Goal: Transaction & Acquisition: Subscribe to service/newsletter

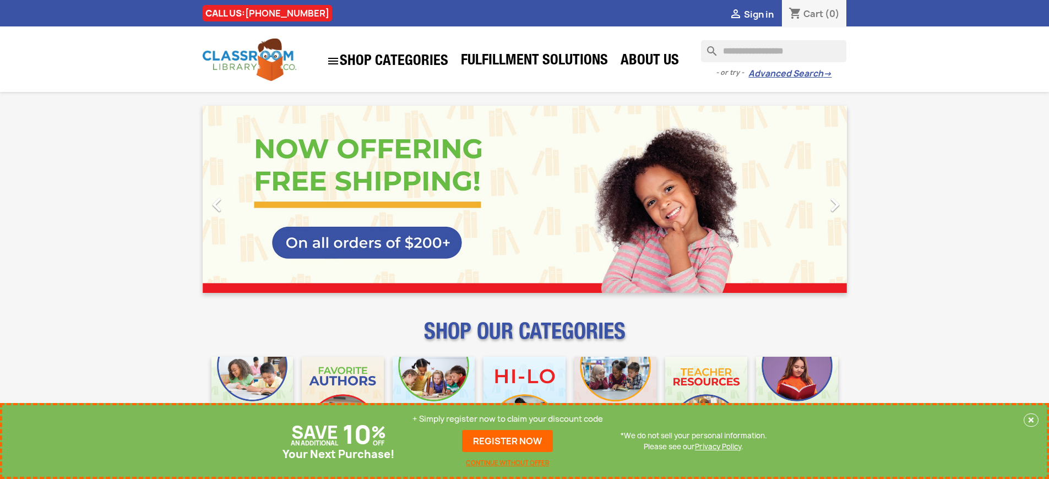
click at [508, 419] on p "+ Simply register now to claim your discount code" at bounding box center [507, 418] width 191 height 11
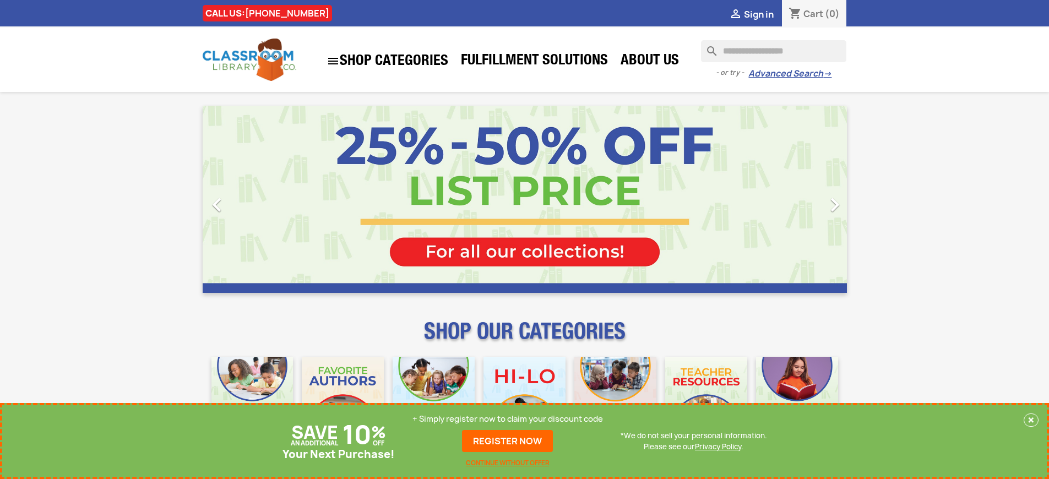
click at [508, 419] on p "+ Simply register now to claim your discount code" at bounding box center [507, 418] width 191 height 11
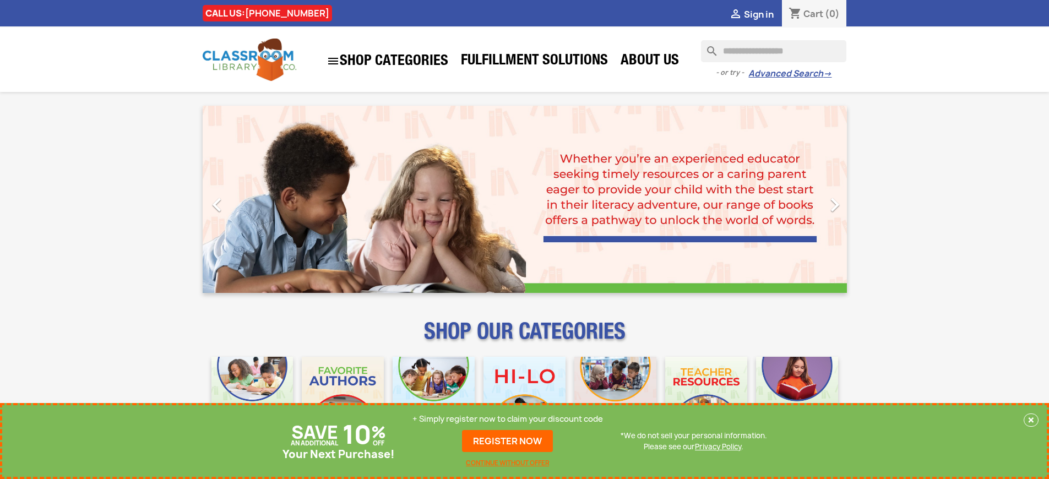
click at [508, 419] on p "+ Simply register now to claim your discount code" at bounding box center [507, 418] width 191 height 11
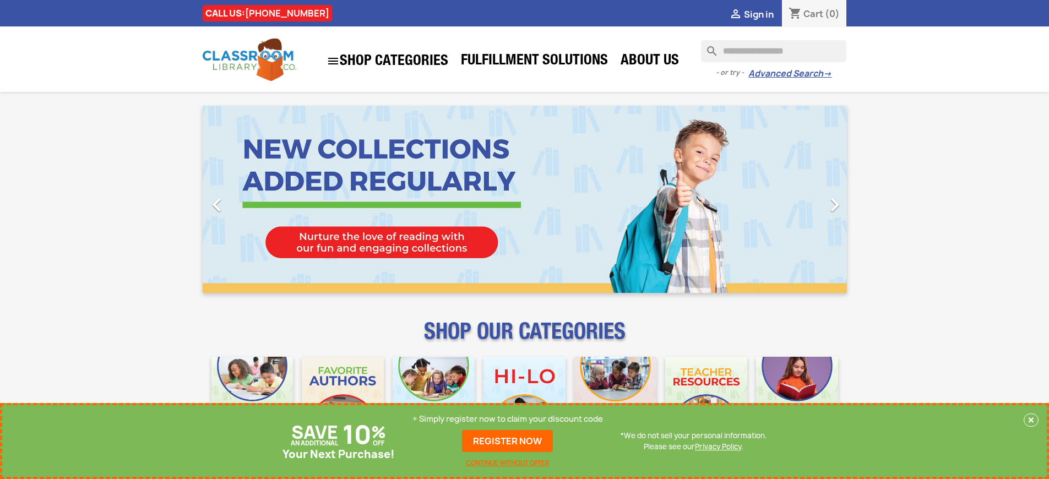
click at [508, 419] on p "+ Simply register now to claim your discount code" at bounding box center [507, 418] width 191 height 11
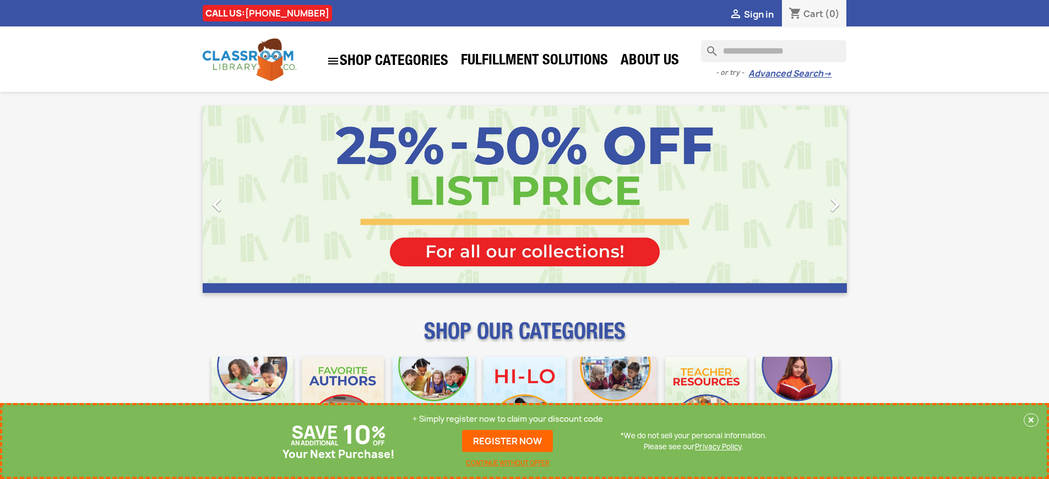
click at [508, 419] on p "+ Simply register now to claim your discount code" at bounding box center [507, 418] width 191 height 11
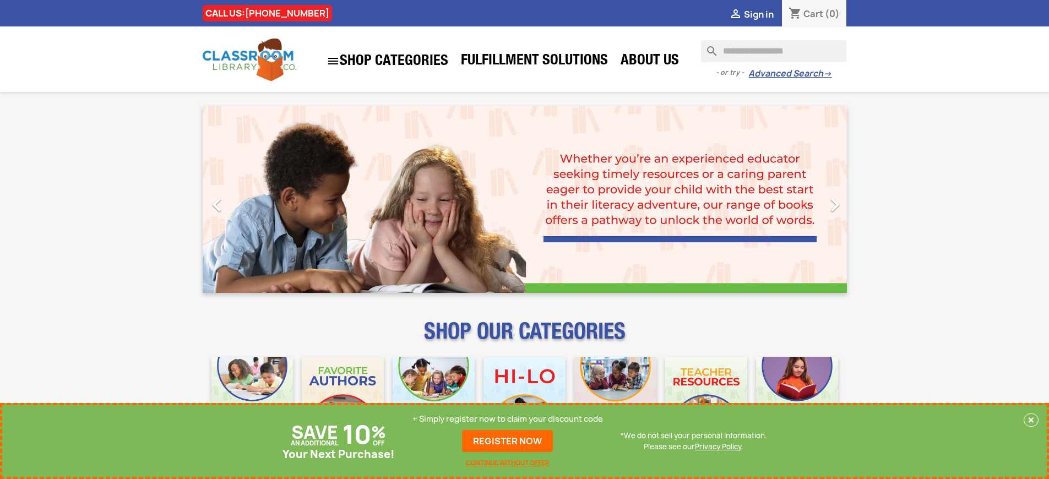
click at [508, 419] on p "+ Simply register now to claim your discount code" at bounding box center [507, 418] width 191 height 11
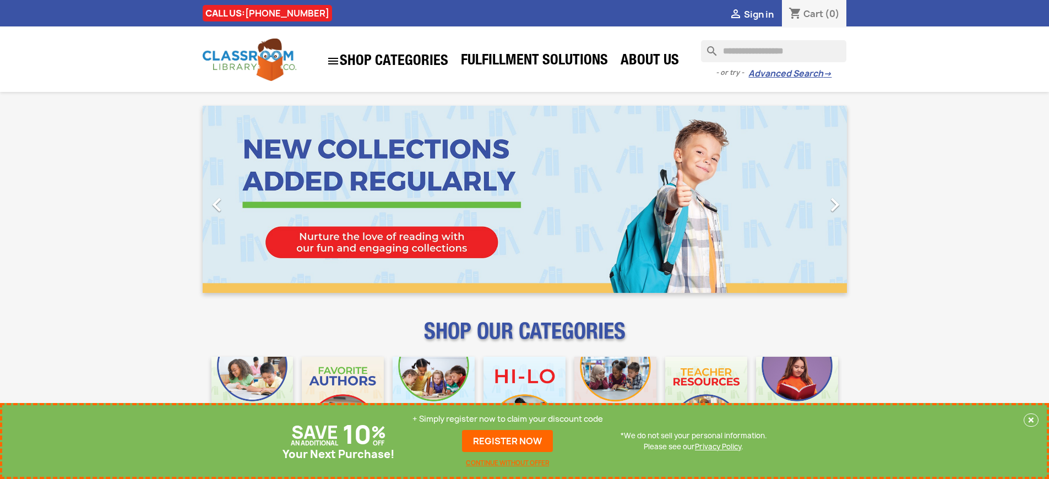
click at [508, 419] on p "+ Simply register now to claim your discount code" at bounding box center [507, 418] width 191 height 11
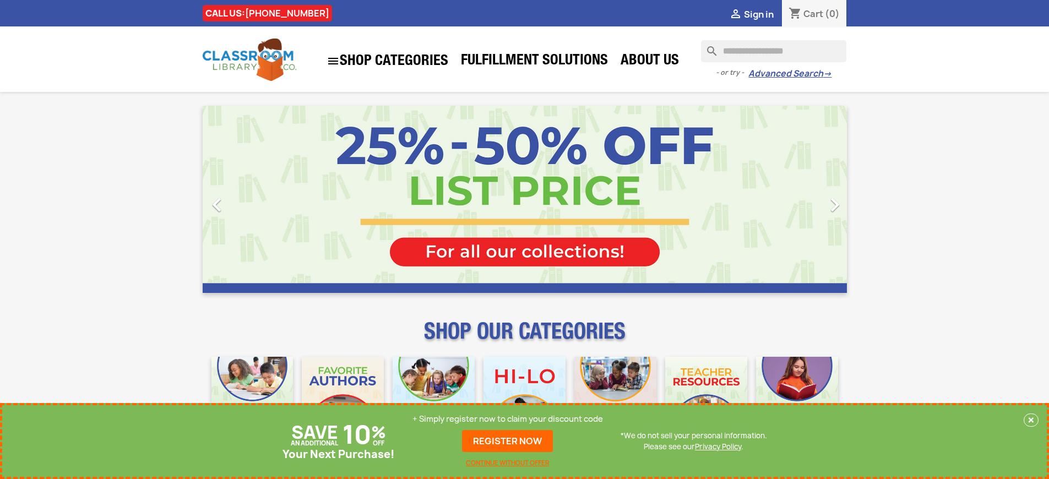
click at [508, 419] on p "+ Simply register now to claim your discount code" at bounding box center [507, 418] width 191 height 11
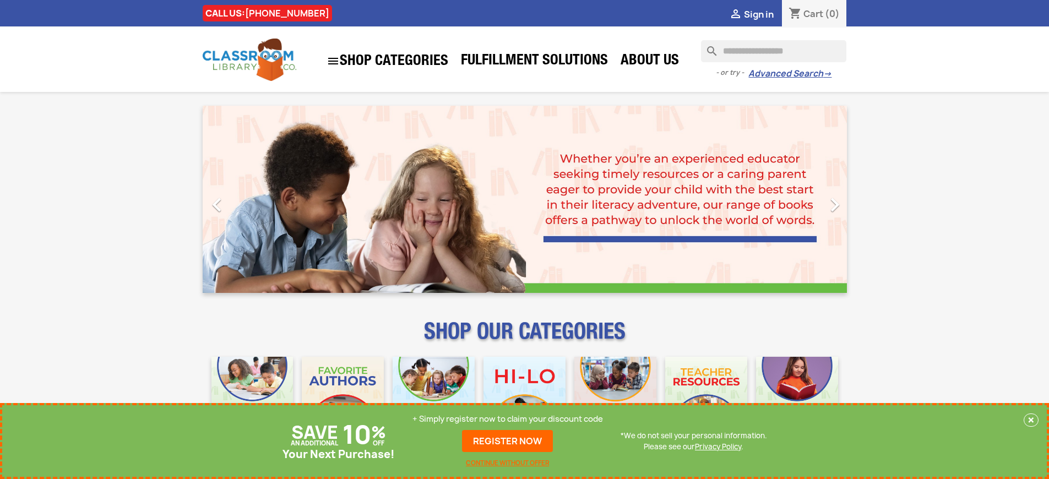
click at [508, 419] on p "+ Simply register now to claim your discount code" at bounding box center [507, 418] width 191 height 11
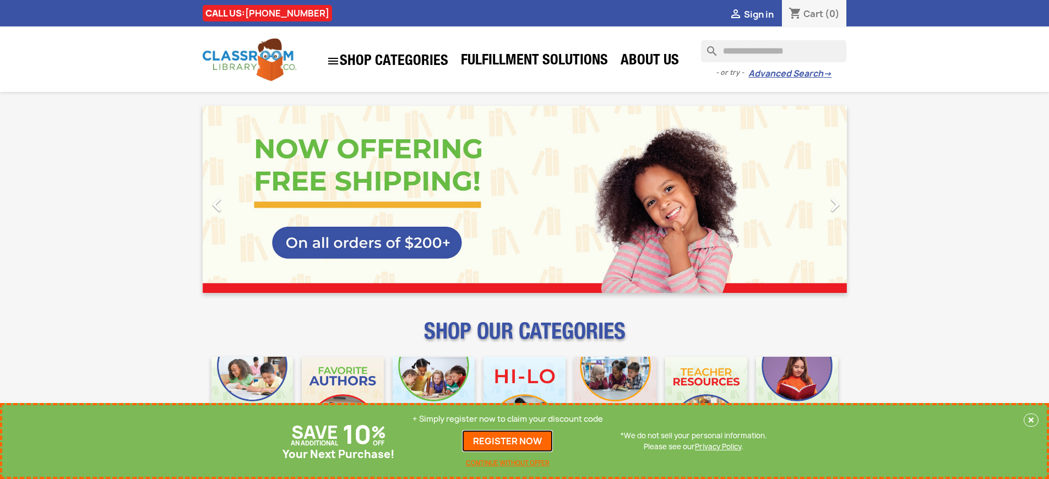
click at [508, 441] on link "REGISTER NOW" at bounding box center [507, 441] width 91 height 22
click at [508, 419] on p "+ Simply register now to claim your discount code" at bounding box center [507, 418] width 191 height 11
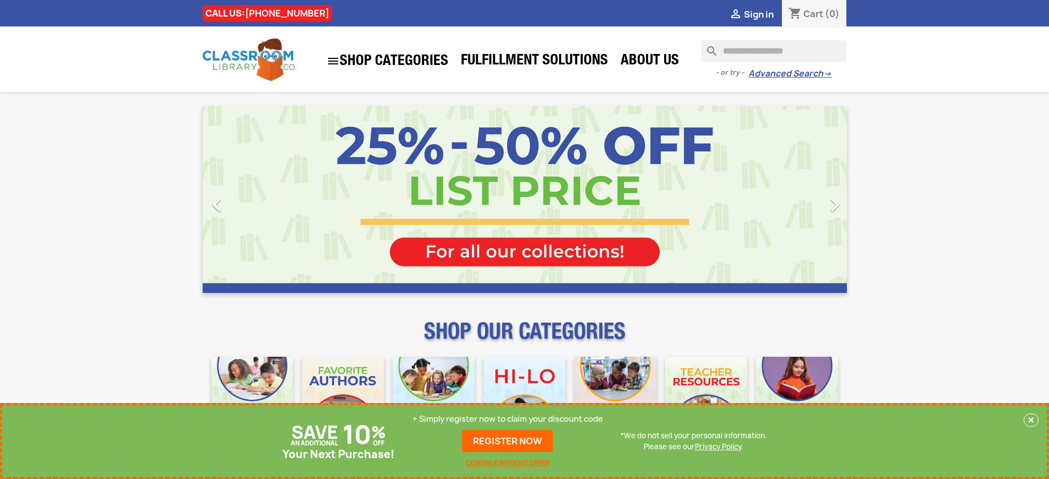
click at [508, 419] on p "+ Simply register now to claim your discount code" at bounding box center [507, 418] width 191 height 11
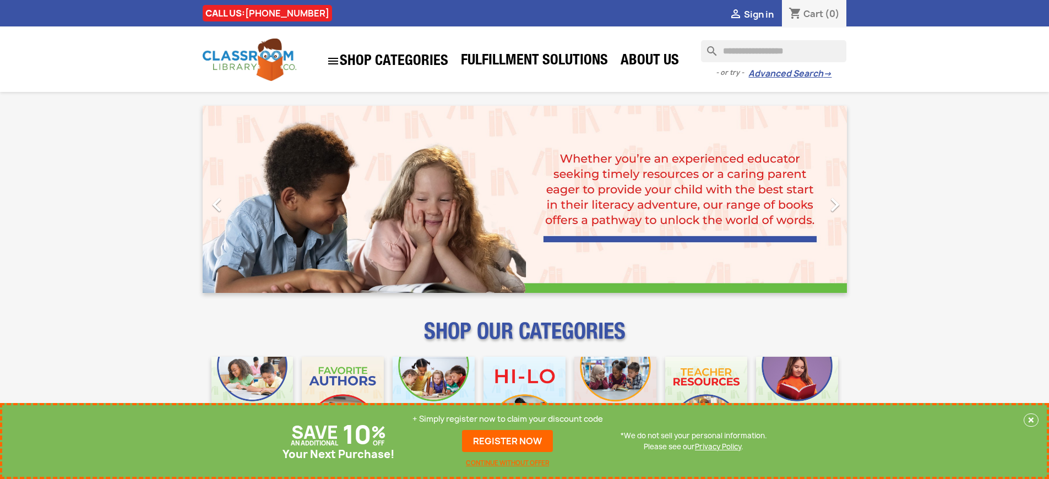
click at [508, 419] on p "+ Simply register now to claim your discount code" at bounding box center [507, 418] width 191 height 11
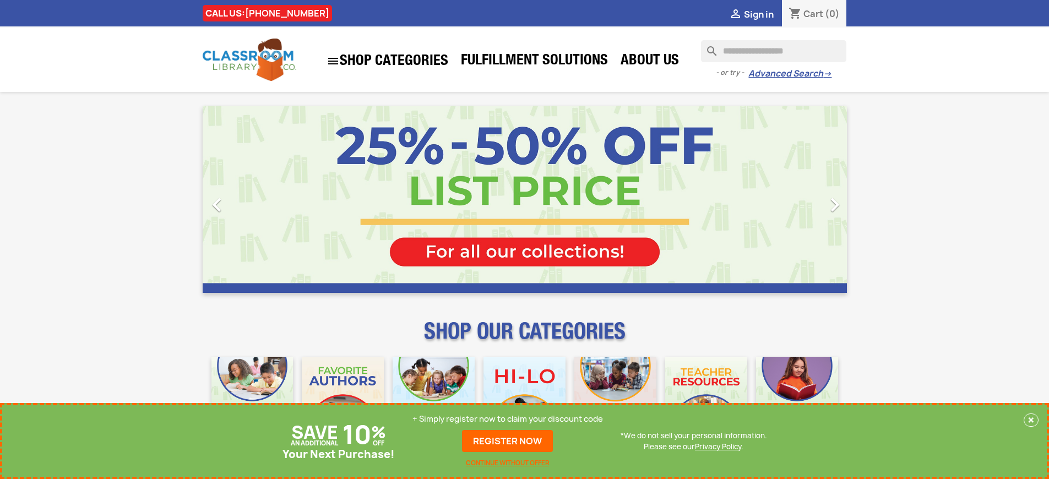
click at [508, 419] on p "+ Simply register now to claim your discount code" at bounding box center [507, 418] width 191 height 11
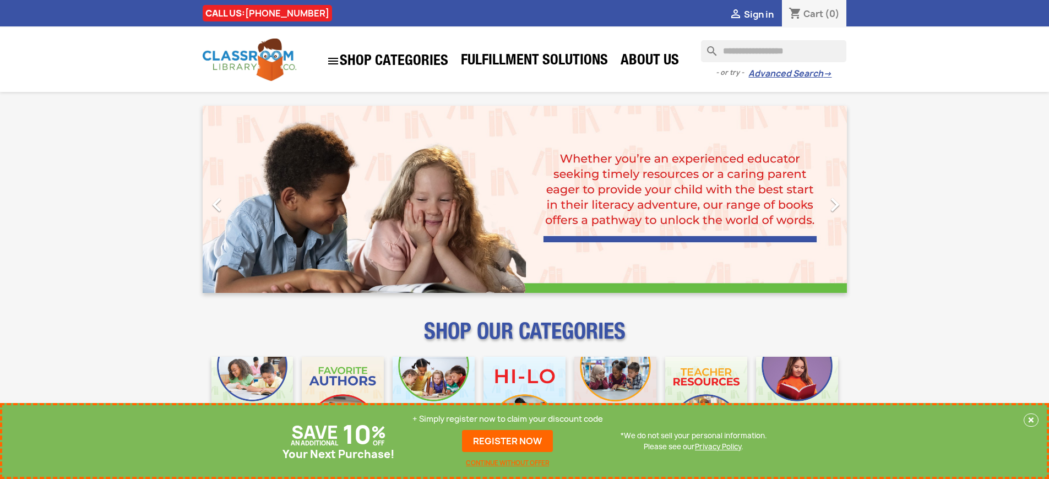
click at [508, 419] on p "+ Simply register now to claim your discount code" at bounding box center [507, 418] width 191 height 11
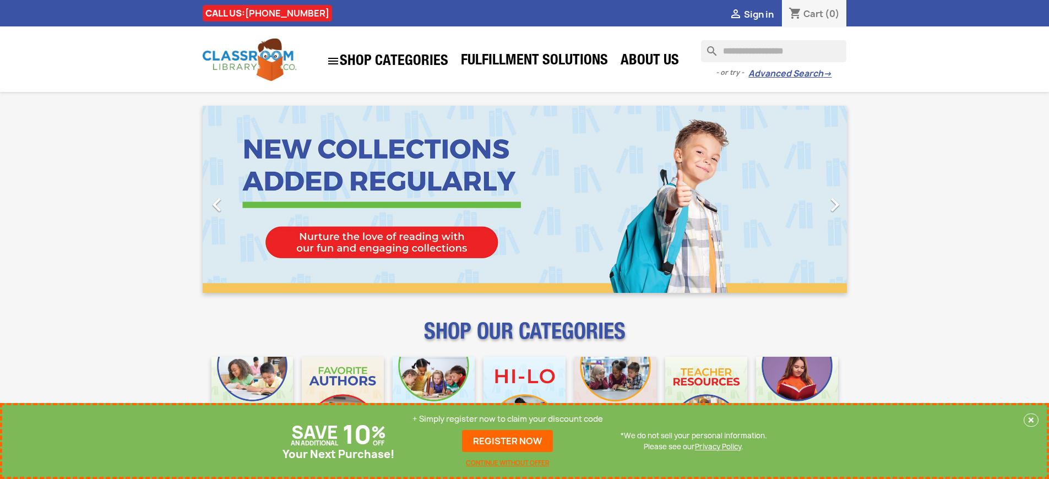
click at [508, 419] on p "+ Simply register now to claim your discount code" at bounding box center [507, 418] width 191 height 11
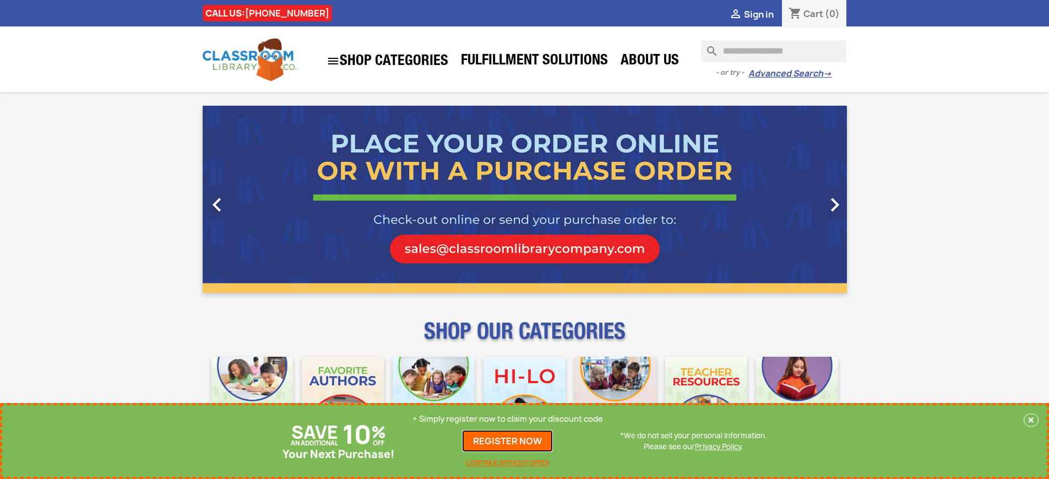
click at [508, 441] on link "REGISTER NOW" at bounding box center [507, 441] width 91 height 22
